Goal: Information Seeking & Learning: Check status

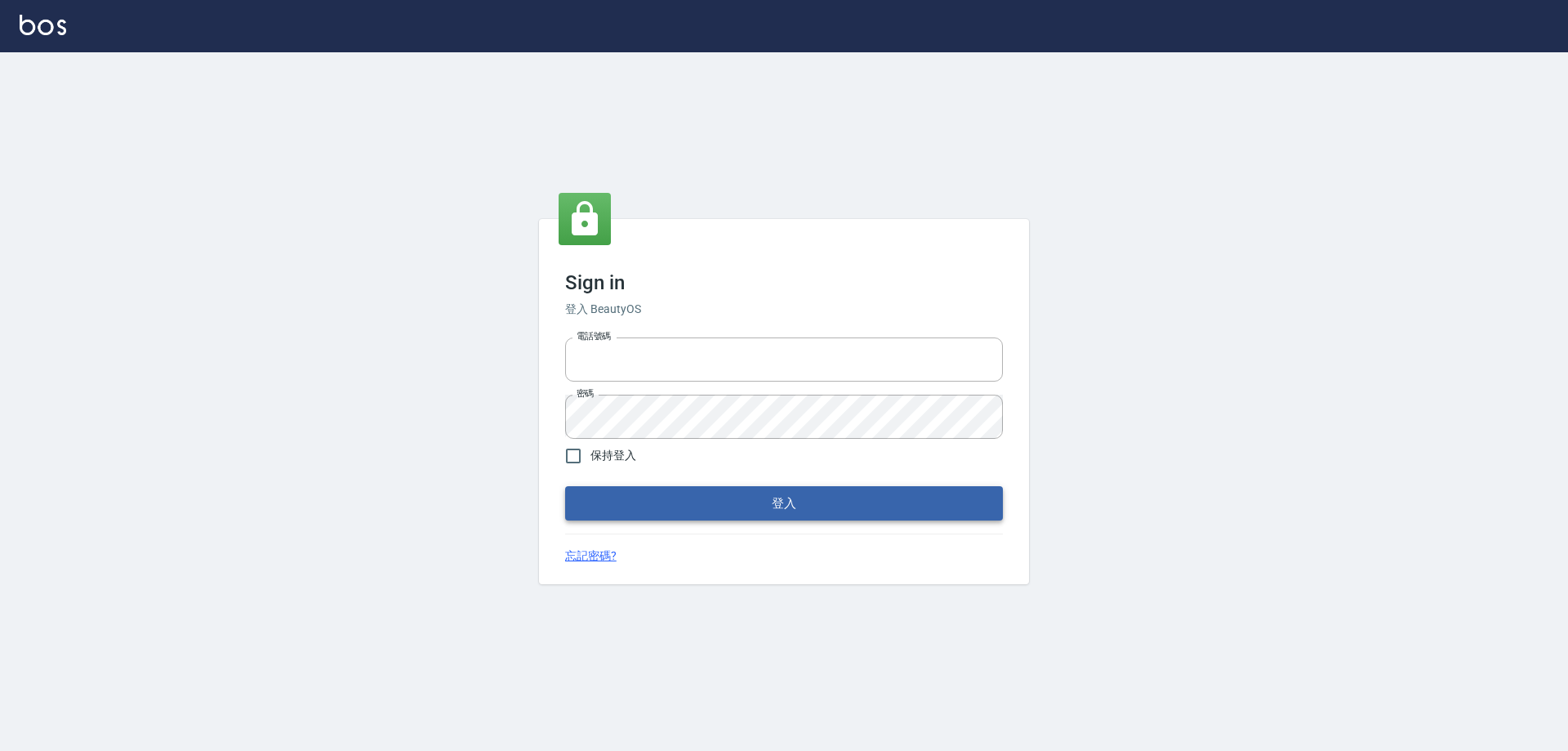
type input "27222158"
click at [672, 491] on button "登入" at bounding box center [784, 503] width 438 height 34
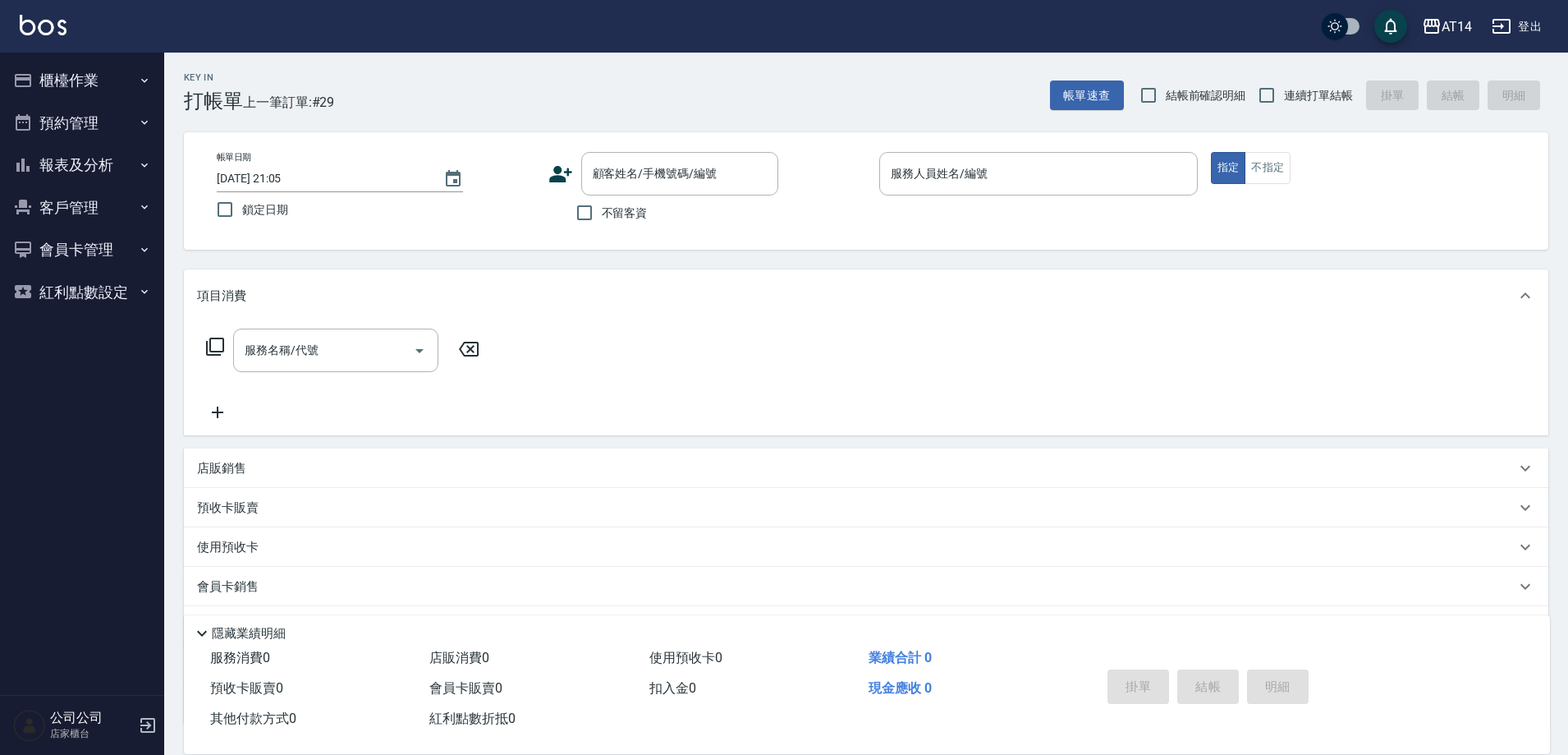
click at [110, 163] on button "報表及分析" at bounding box center [82, 165] width 151 height 43
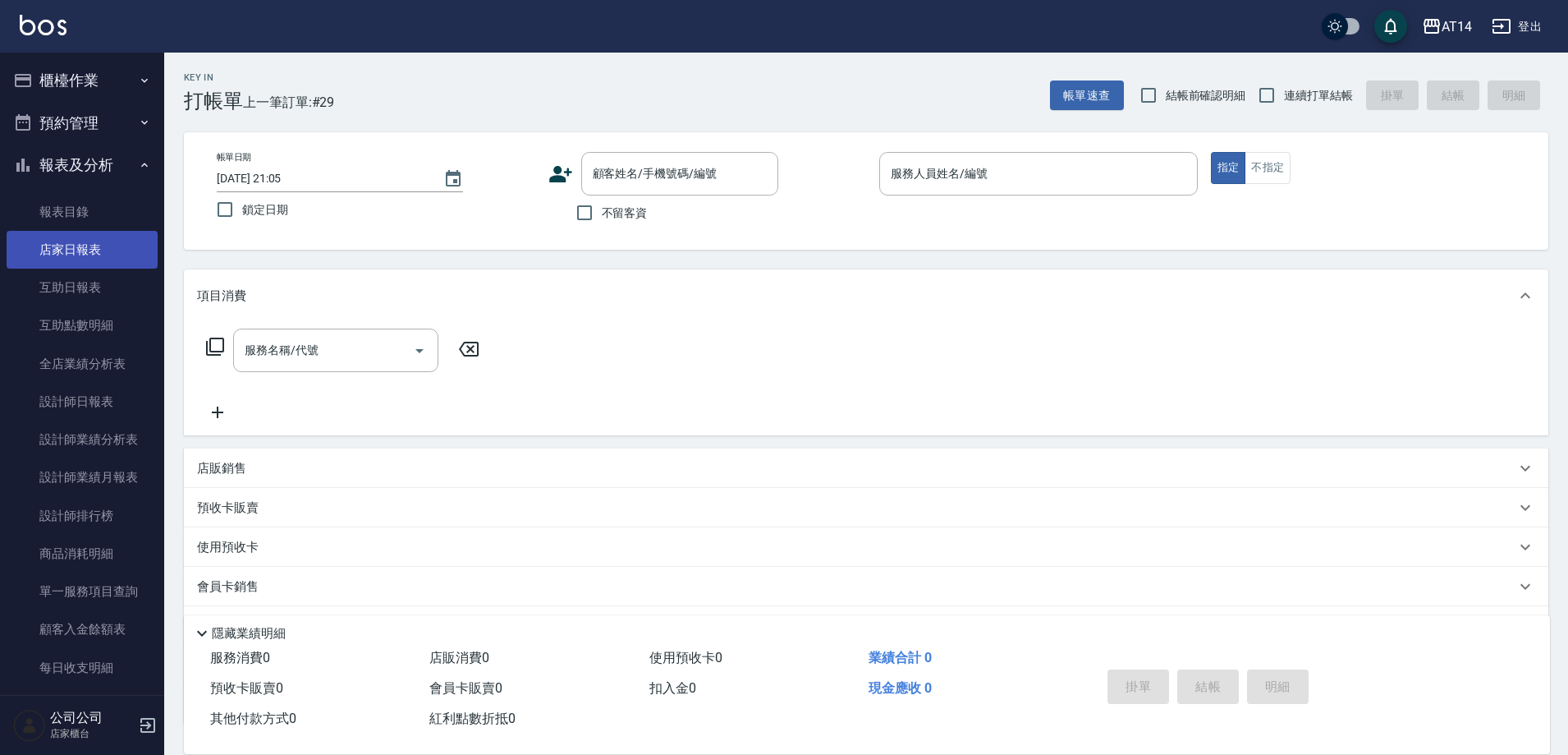
click at [117, 247] on link "店家日報表" at bounding box center [82, 250] width 151 height 38
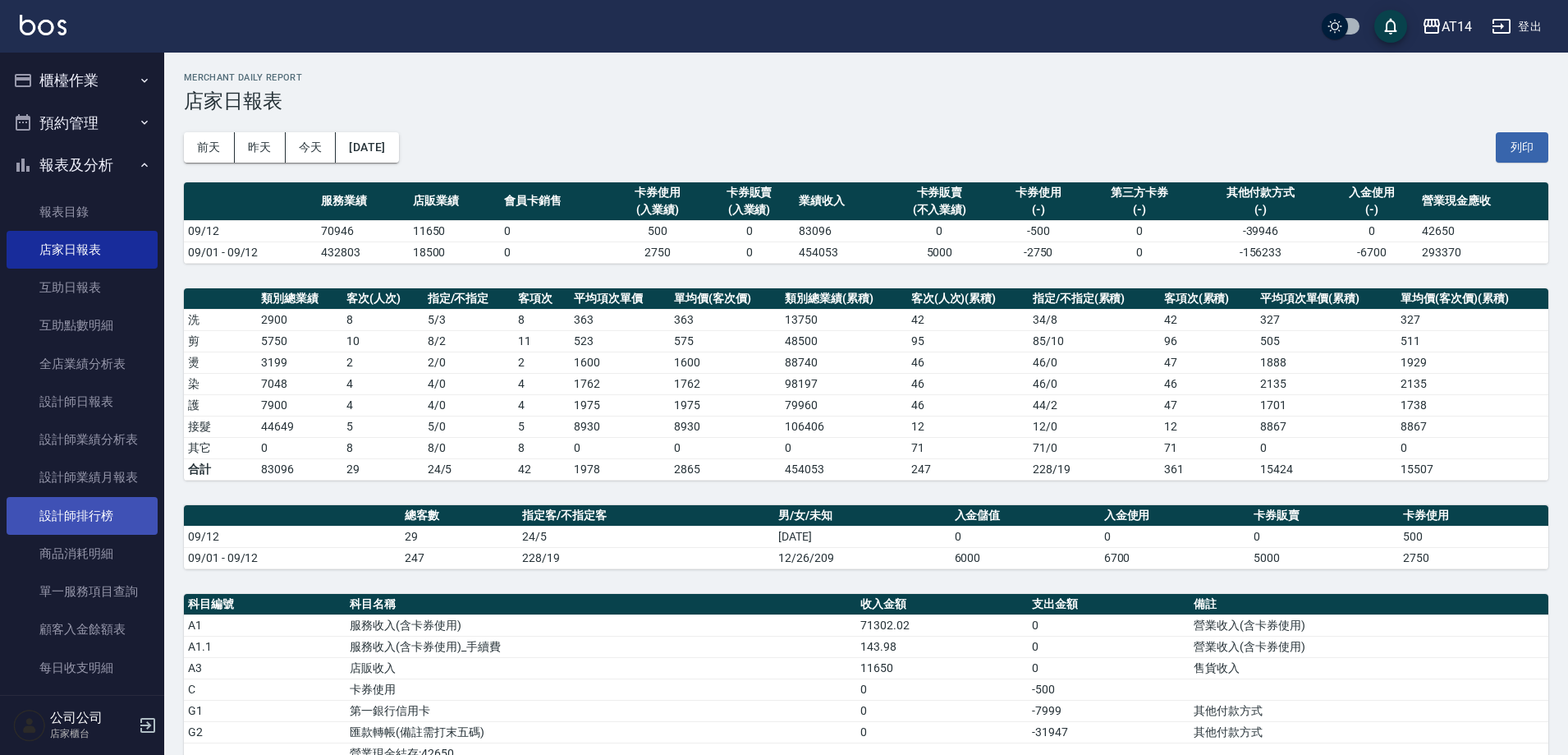
click at [61, 522] on link "設計師排行榜" at bounding box center [82, 515] width 151 height 38
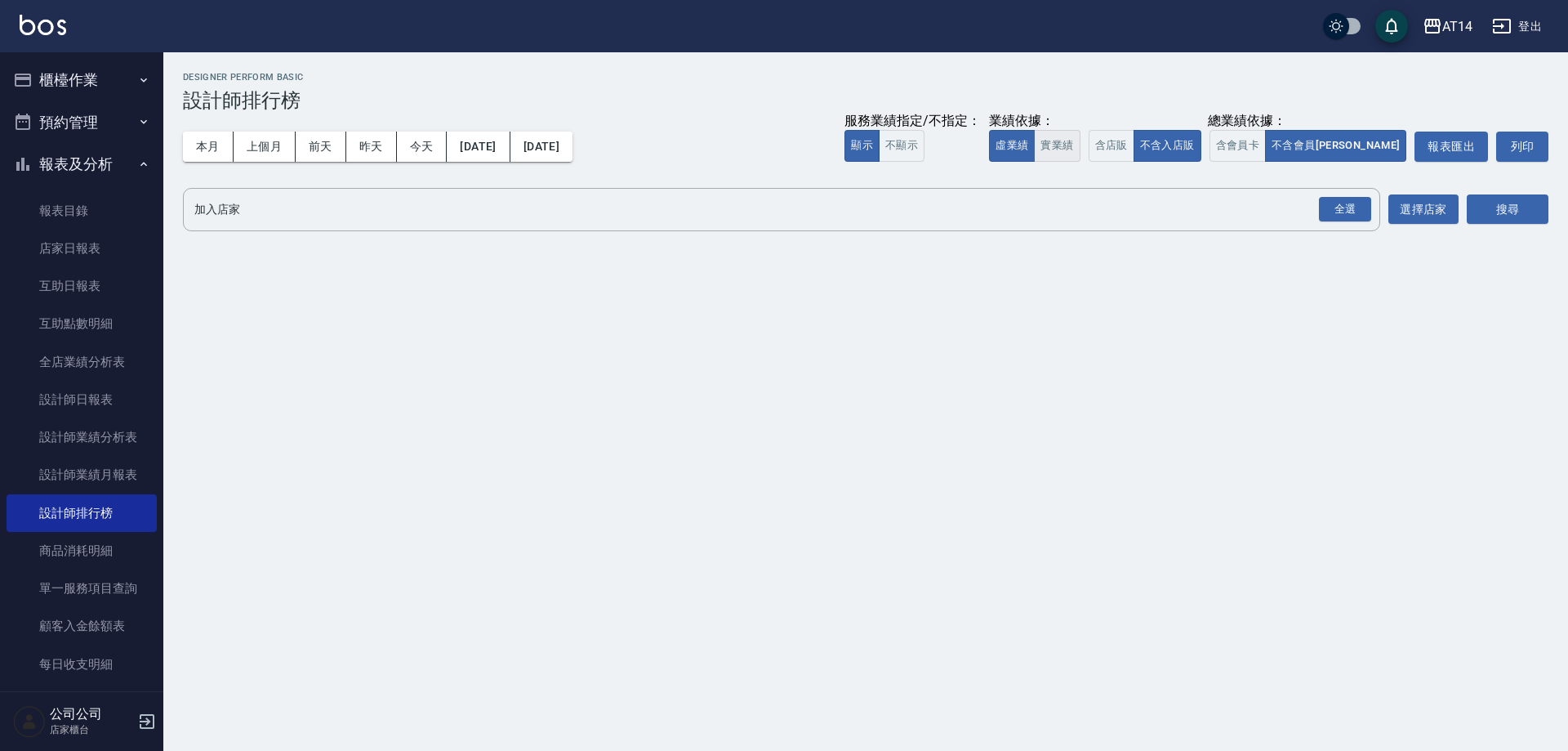
click at [1080, 138] on button "實業績" at bounding box center [1057, 146] width 46 height 31
click at [1134, 145] on button "含店販" at bounding box center [1112, 146] width 46 height 31
click at [1267, 134] on button "含會員卡" at bounding box center [1238, 146] width 57 height 31
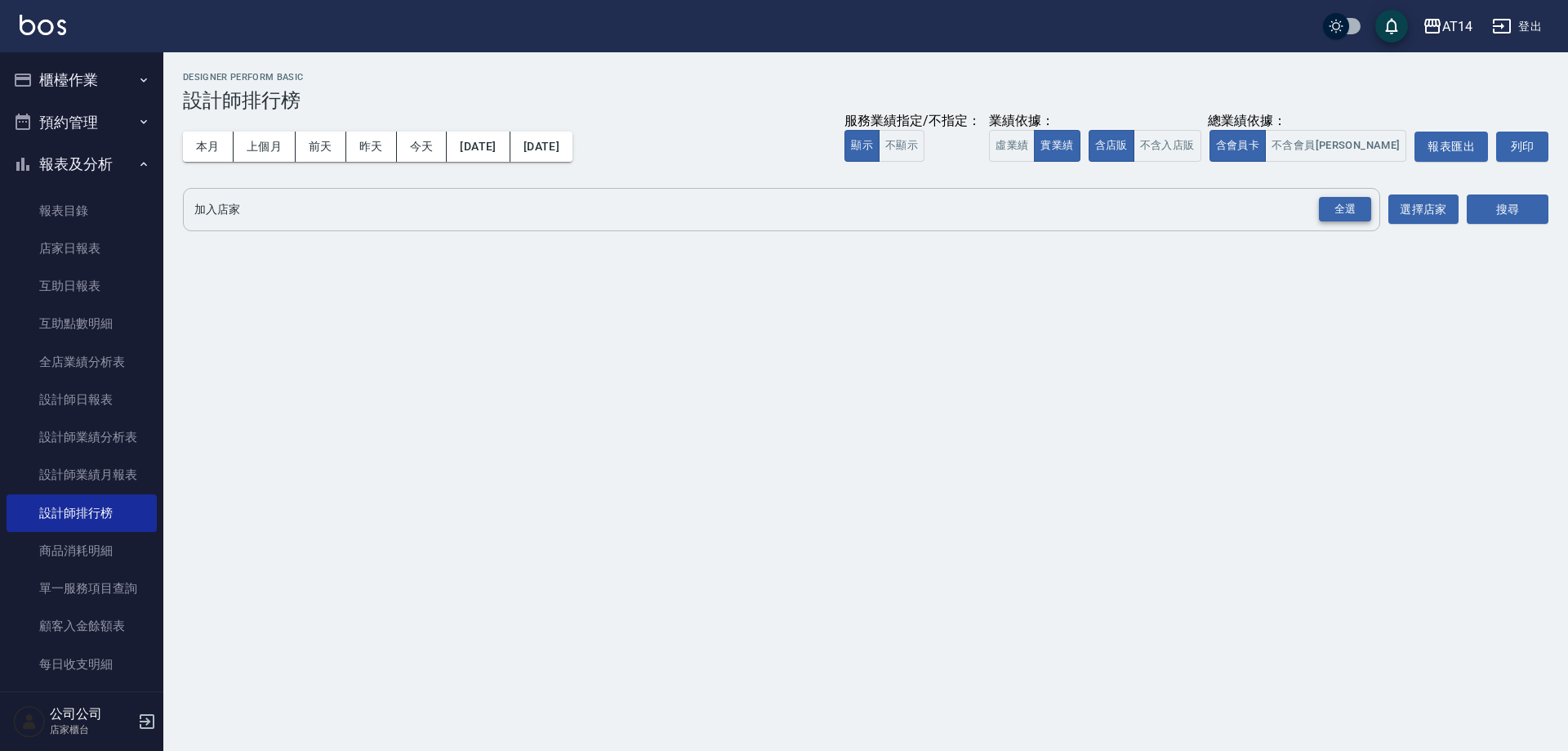
click at [1366, 219] on div "全選" at bounding box center [1345, 209] width 53 height 25
click at [1503, 203] on button "搜尋" at bounding box center [1507, 210] width 81 height 30
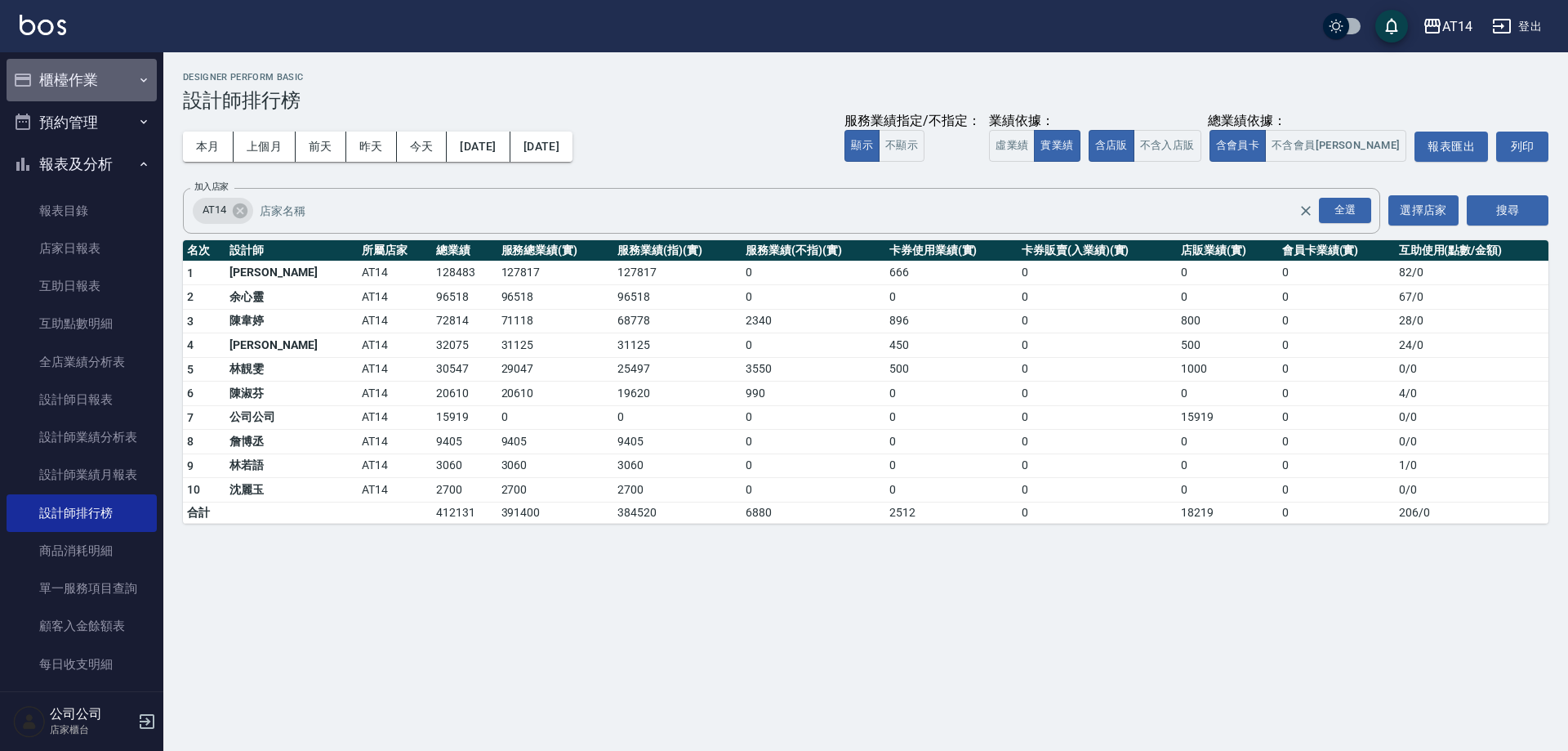
click at [98, 78] on button "櫃檯作業" at bounding box center [81, 80] width 151 height 42
